Goal: Information Seeking & Learning: Understand process/instructions

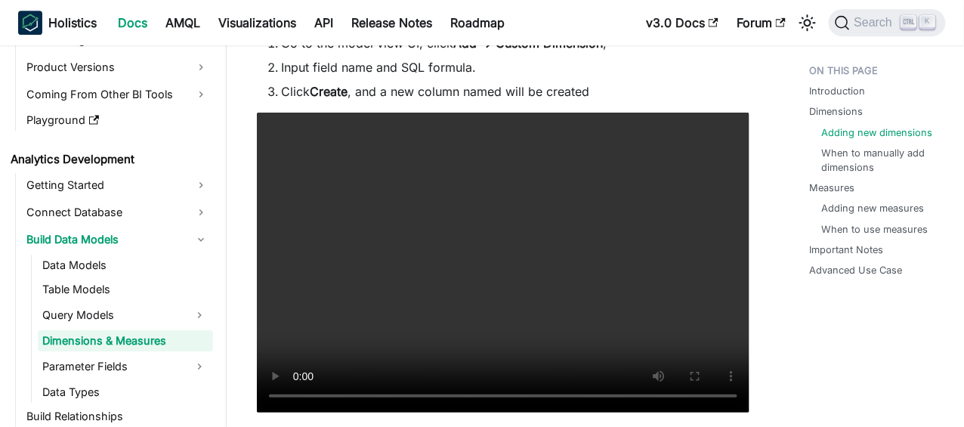
scroll to position [1284, 0]
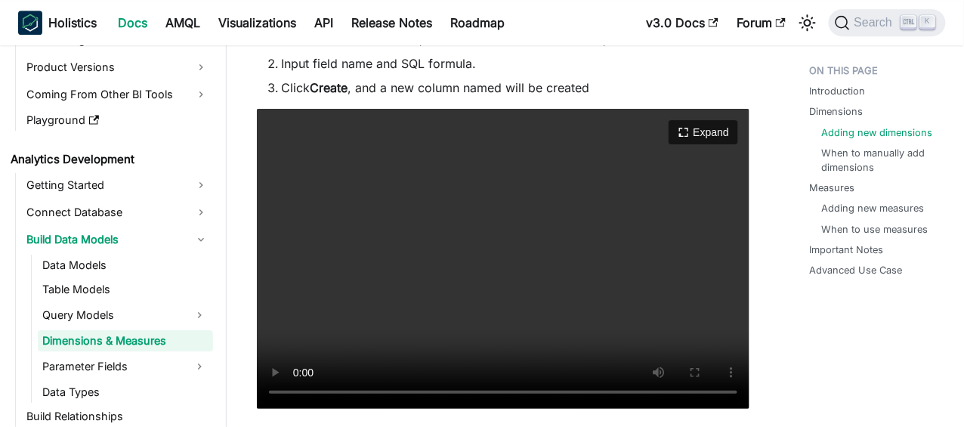
click at [518, 212] on video "Your browser does not support embedding video, but you can download it ." at bounding box center [503, 259] width 493 height 300
click at [529, 229] on video "Your browser does not support embedding video, but you can download it ." at bounding box center [503, 259] width 493 height 300
drag, startPoint x: 505, startPoint y: 258, endPoint x: 505, endPoint y: 249, distance: 9.9
click at [506, 258] on video "Your browser does not support embedding video, but you can download it ." at bounding box center [503, 259] width 493 height 300
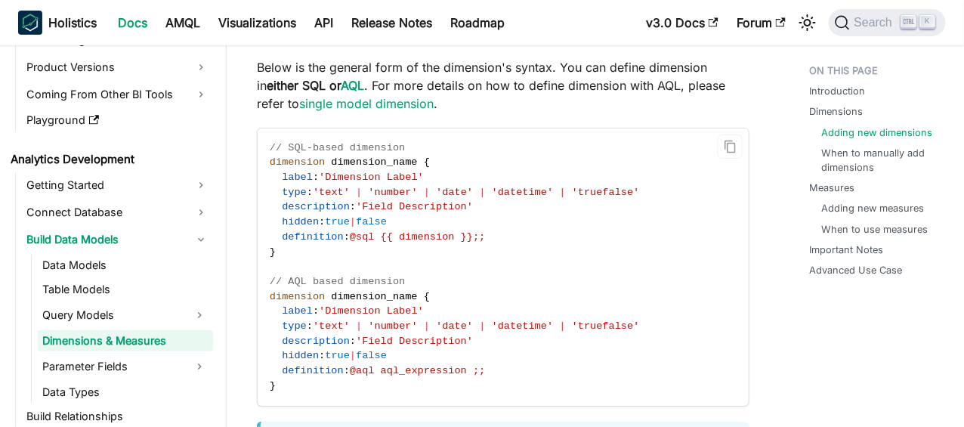
scroll to position [1662, 0]
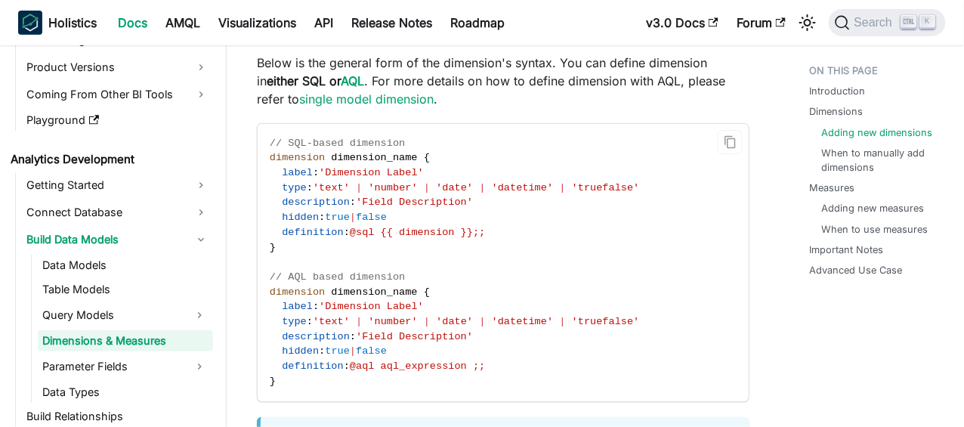
click at [292, 299] on code "// SQL-based dimension dimension dimension_name { label : 'Dimension Label' typ…" at bounding box center [503, 262] width 491 height 277
click at [331, 281] on span "// AQL based dimension" at bounding box center [337, 276] width 135 height 11
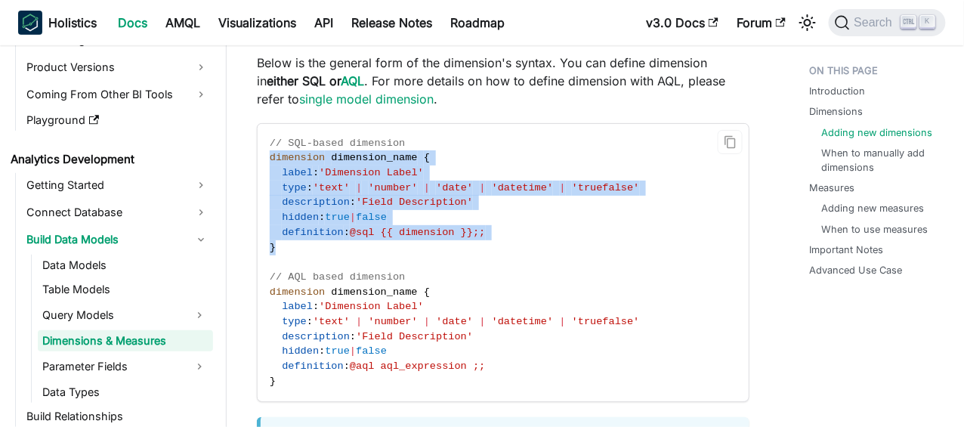
drag, startPoint x: 277, startPoint y: 254, endPoint x: 264, endPoint y: 159, distance: 95.3
click at [264, 159] on code "// SQL-based dimension dimension dimension_name { label : 'Dimension Label' typ…" at bounding box center [503, 262] width 491 height 277
drag, startPoint x: 345, startPoint y: 183, endPoint x: 297, endPoint y: 186, distance: 48.4
click at [297, 186] on span "type" at bounding box center [294, 187] width 25 height 11
click at [297, 251] on code "// SQL-based dimension dimension dimension_name { label : 'Dimension Label' typ…" at bounding box center [503, 262] width 491 height 277
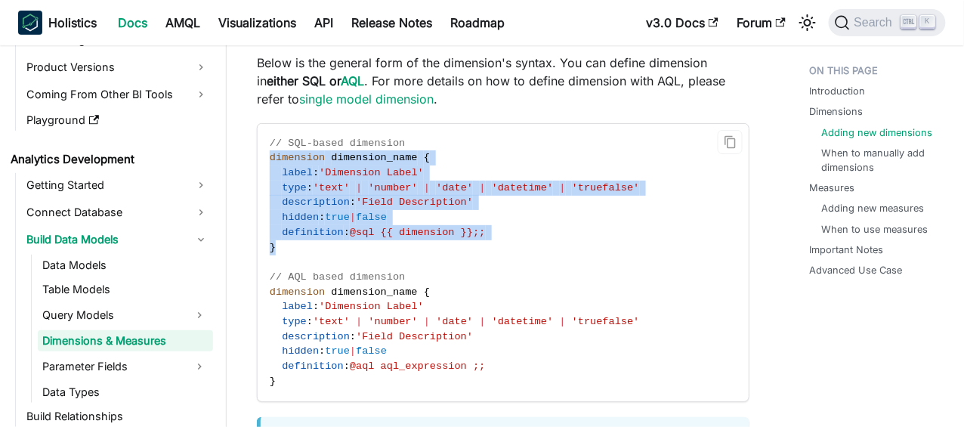
drag, startPoint x: 282, startPoint y: 248, endPoint x: 270, endPoint y: 158, distance: 90.6
click at [270, 158] on code "// SQL-based dimension dimension dimension_name { label : 'Dimension Label' typ…" at bounding box center [503, 262] width 491 height 277
copy code "dimension dimension_name { label : 'Dimension Label' type : 'text' | 'number' |…"
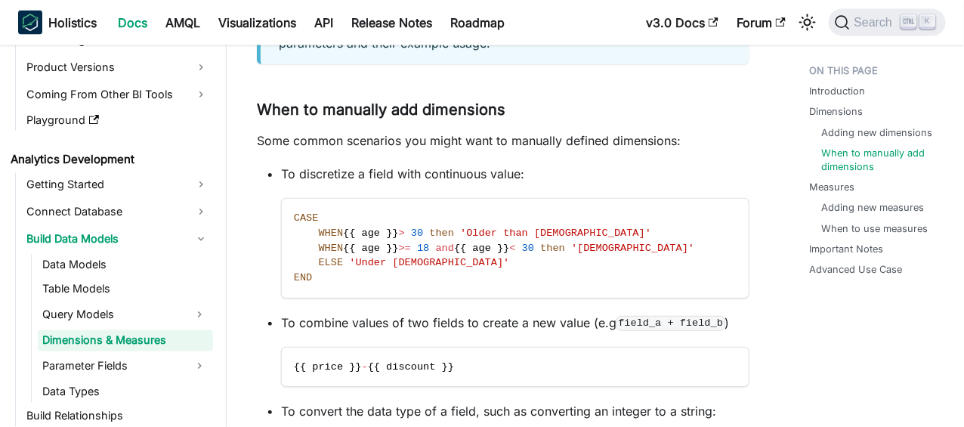
scroll to position [2115, 0]
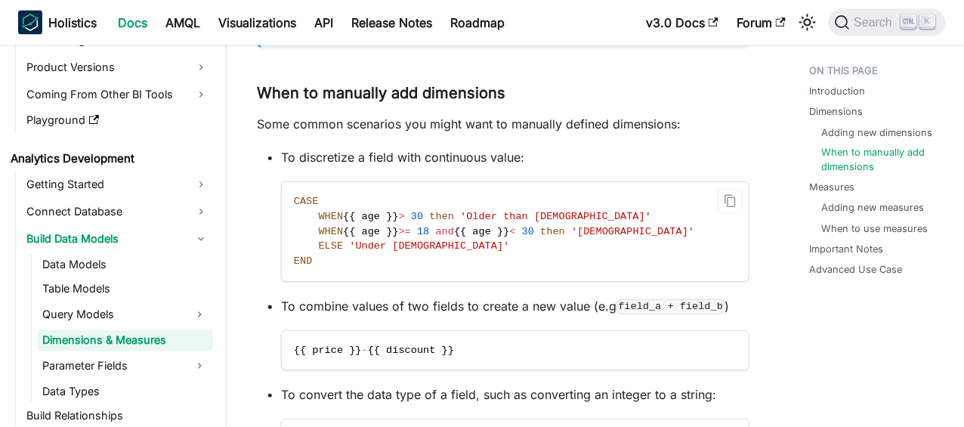
click at [341, 264] on code "CASE WHEN {{ age }} > [DEMOGRAPHIC_DATA] then 'Older than [DEMOGRAPHIC_DATA]' W…" at bounding box center [515, 231] width 467 height 99
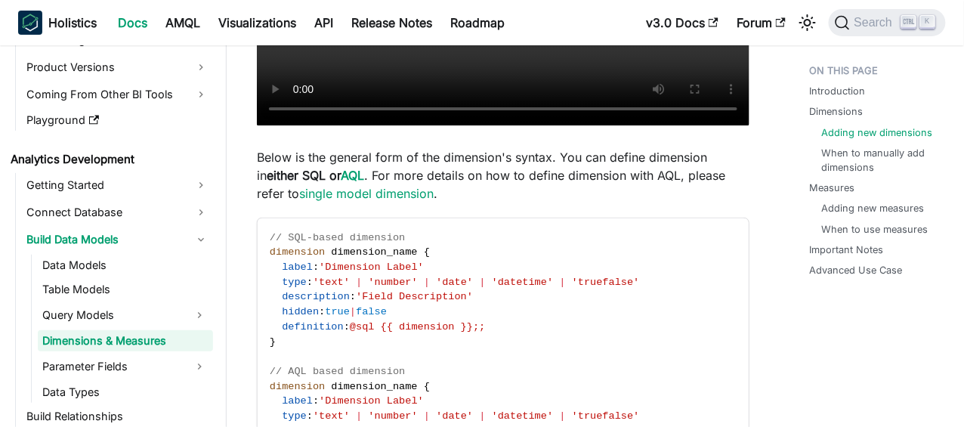
scroll to position [1660, 0]
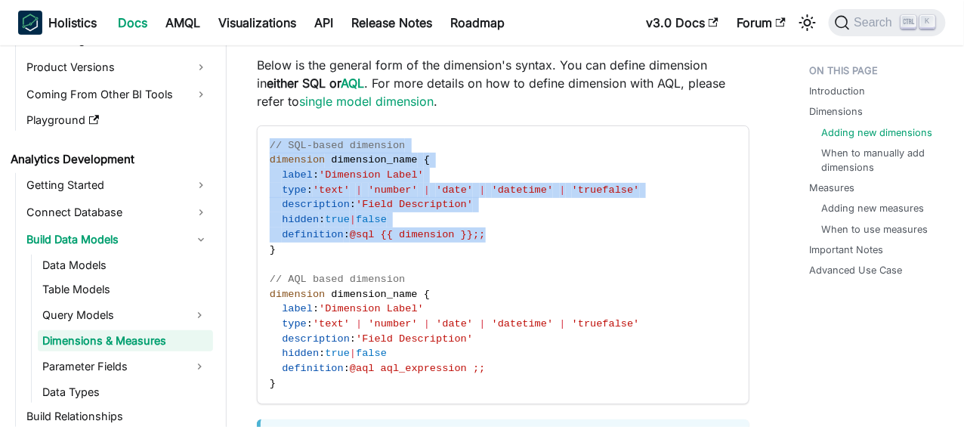
drag, startPoint x: 499, startPoint y: 242, endPoint x: 238, endPoint y: 202, distance: 263.6
click at [328, 227] on code "// SQL-based dimension dimension dimension_name { label : 'Dimension Label' typ…" at bounding box center [503, 264] width 491 height 277
drag, startPoint x: 301, startPoint y: 248, endPoint x: 267, endPoint y: 159, distance: 95.0
click at [267, 159] on code "// SQL-based dimension dimension dimension_name { label : 'Dimension Label' typ…" at bounding box center [503, 264] width 491 height 277
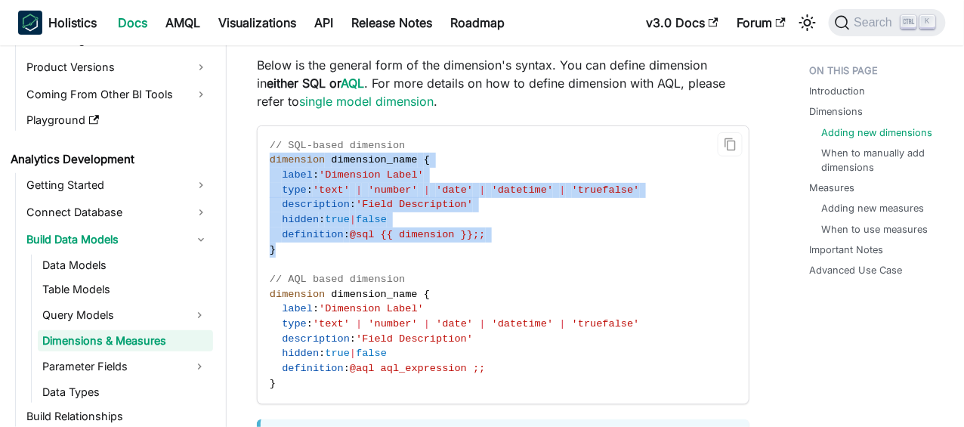
copy code "dimension dimension_name { label : 'Dimension Label' type : 'text' | 'number' |…"
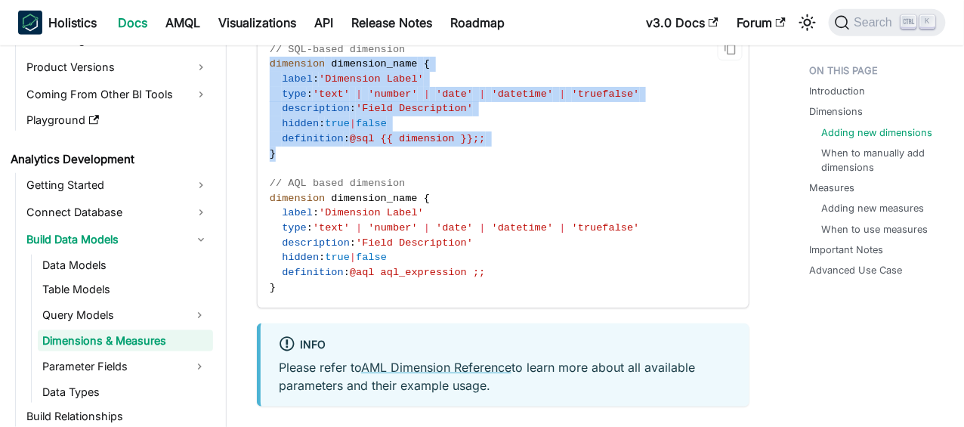
scroll to position [1811, 0]
